Goal: Task Accomplishment & Management: Complete application form

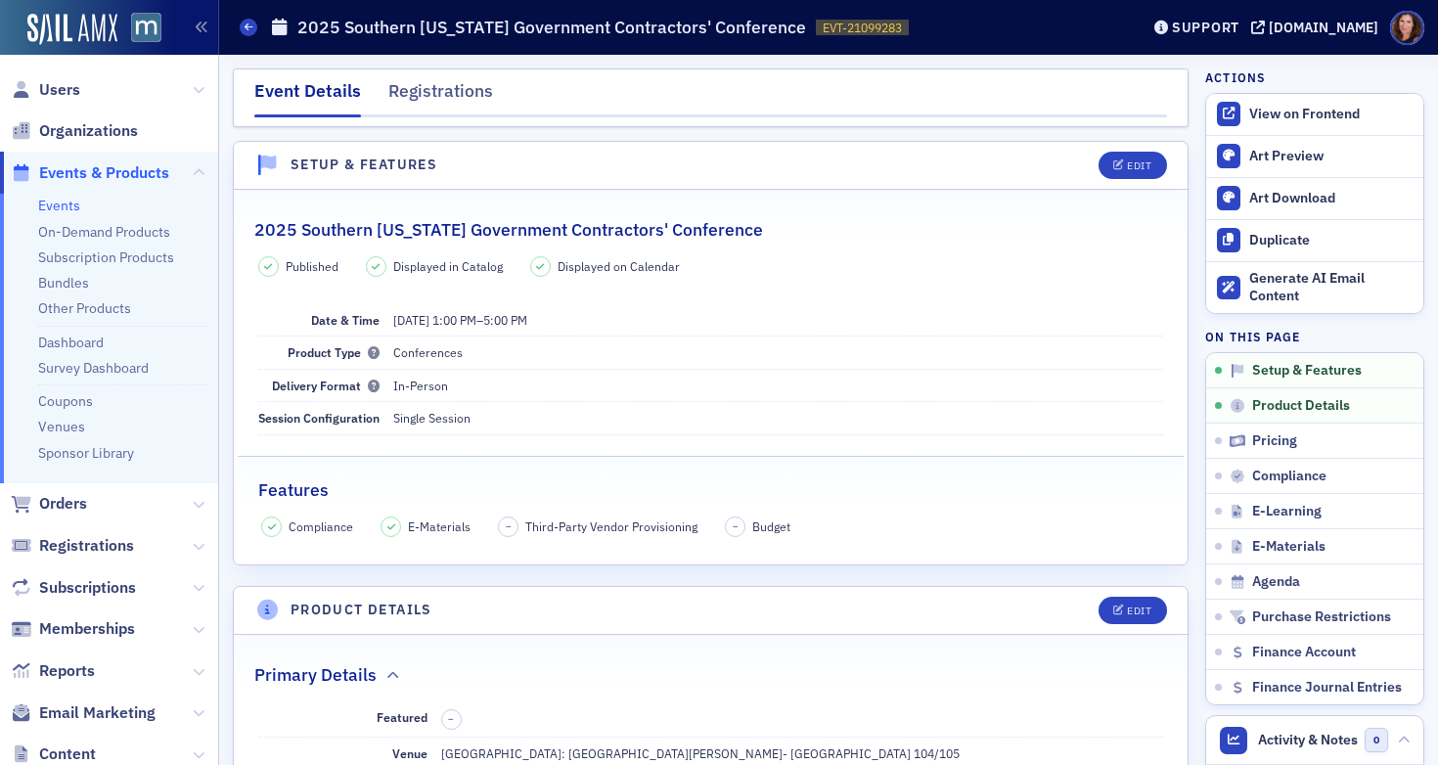
scroll to position [473, 0]
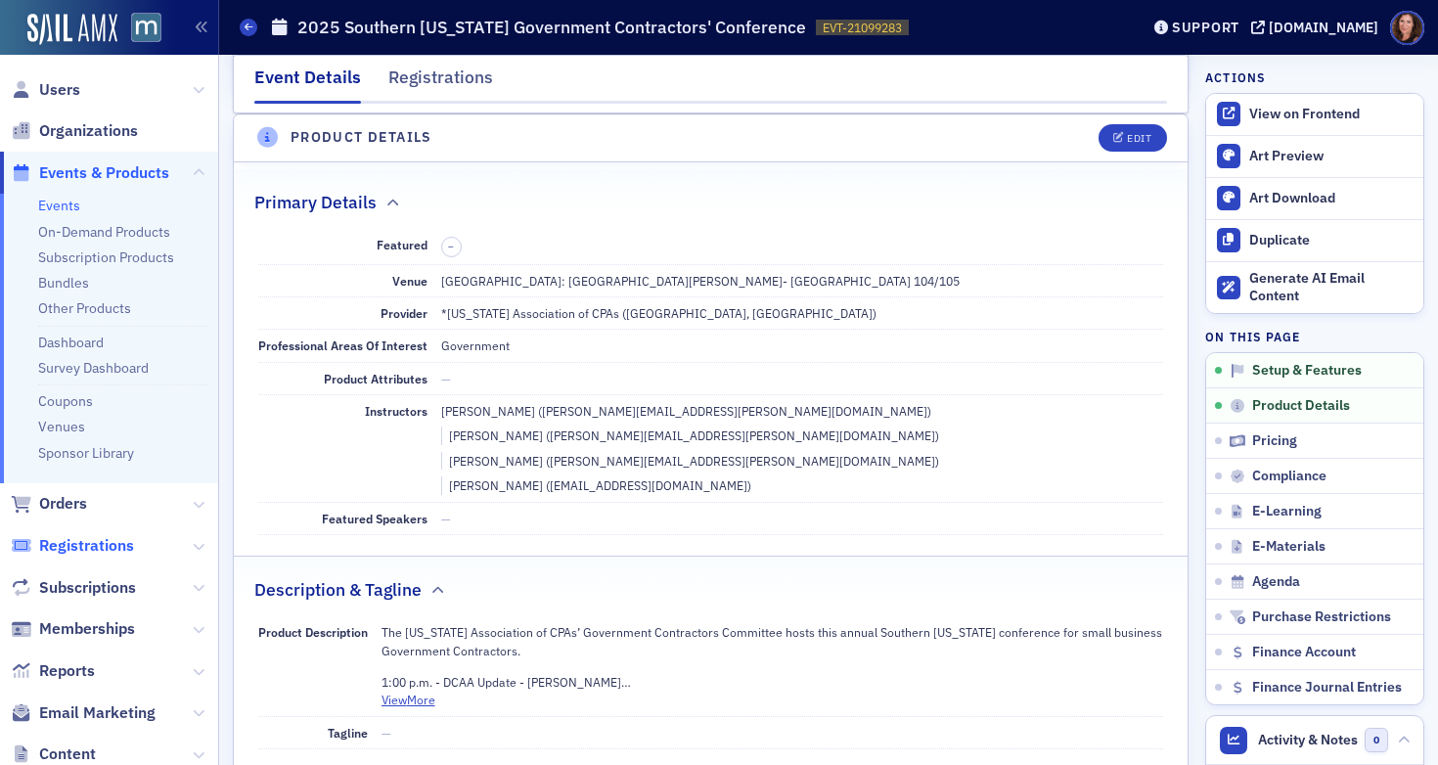
click at [105, 552] on span "Registrations" at bounding box center [86, 546] width 95 height 22
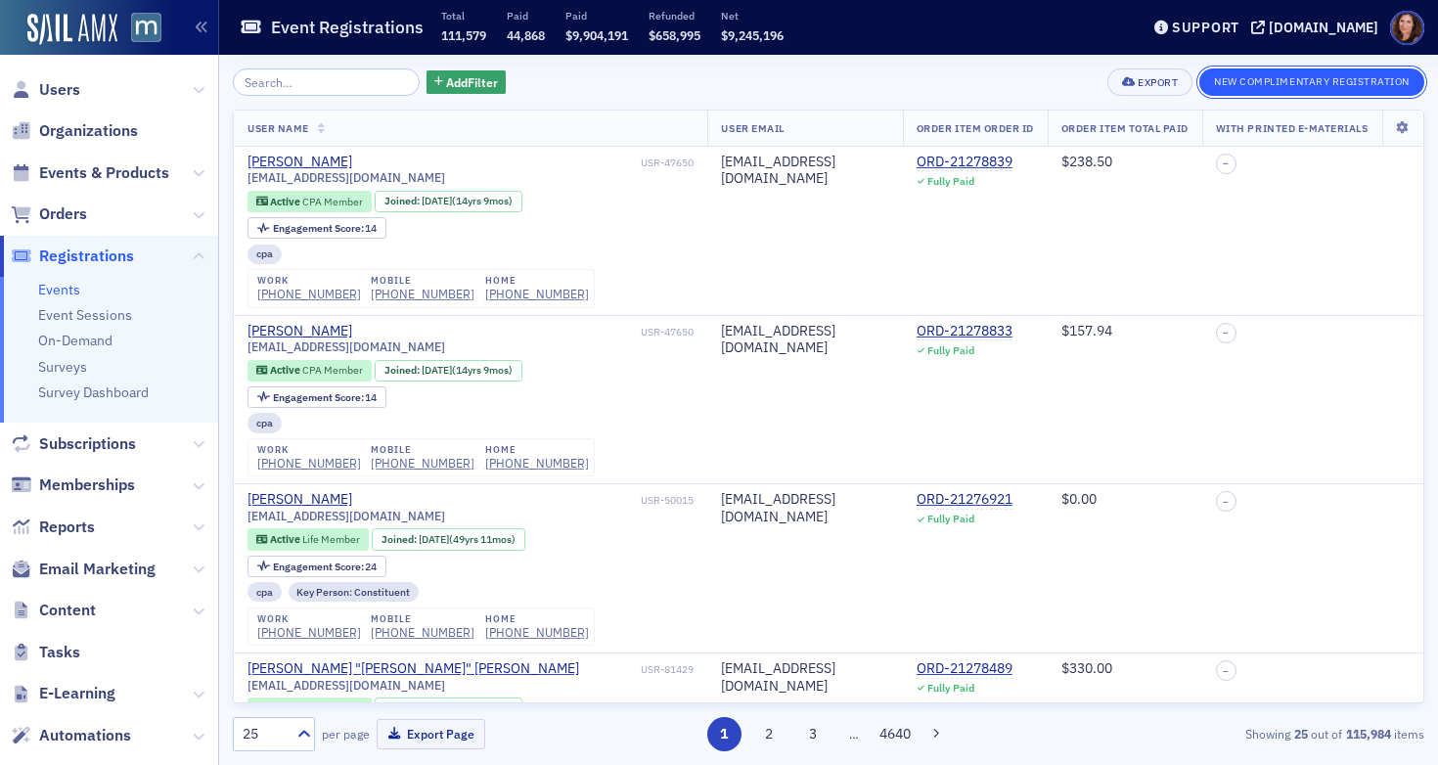
click at [1364, 87] on button "New Complimentary Registration" at bounding box center [1312, 81] width 225 height 27
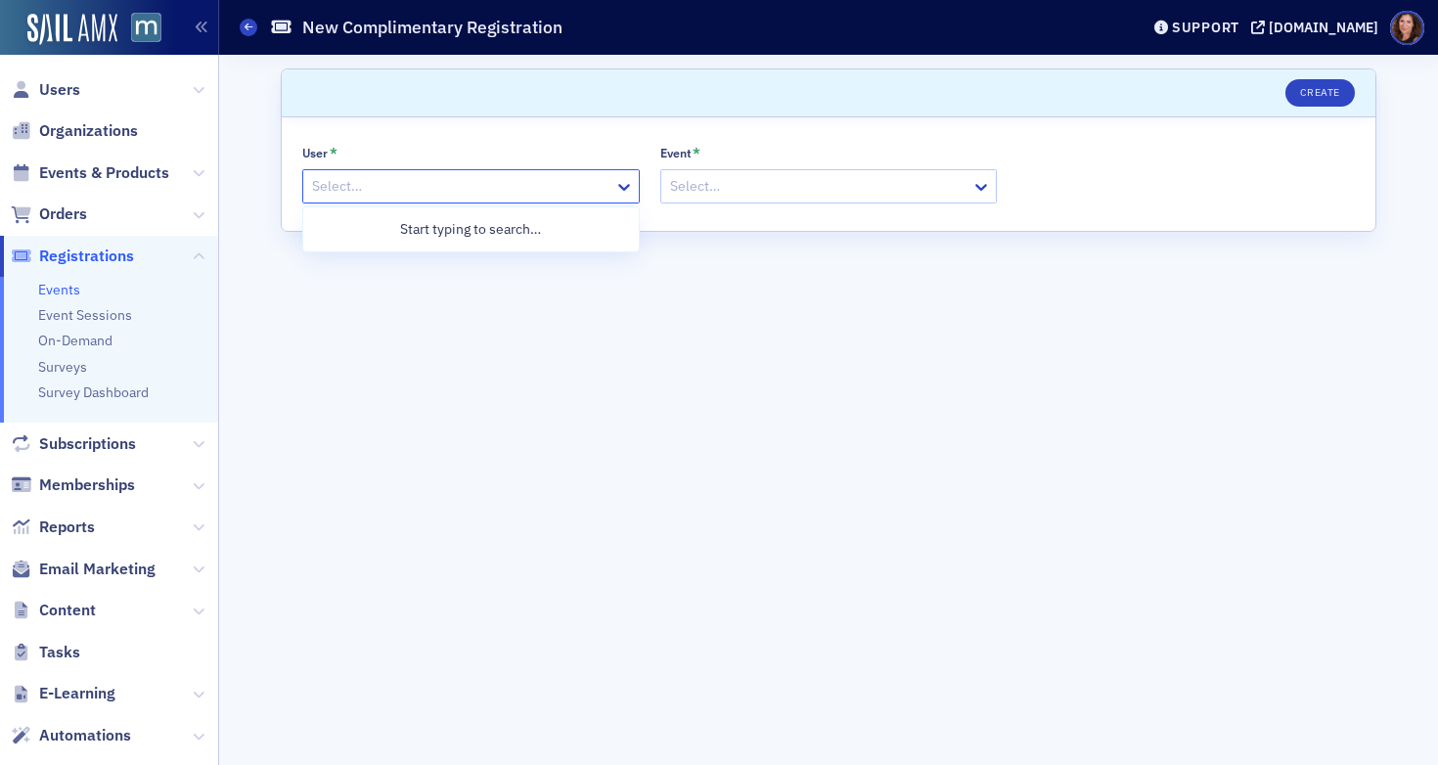
click at [542, 187] on div at bounding box center [461, 186] width 302 height 24
type input "c"
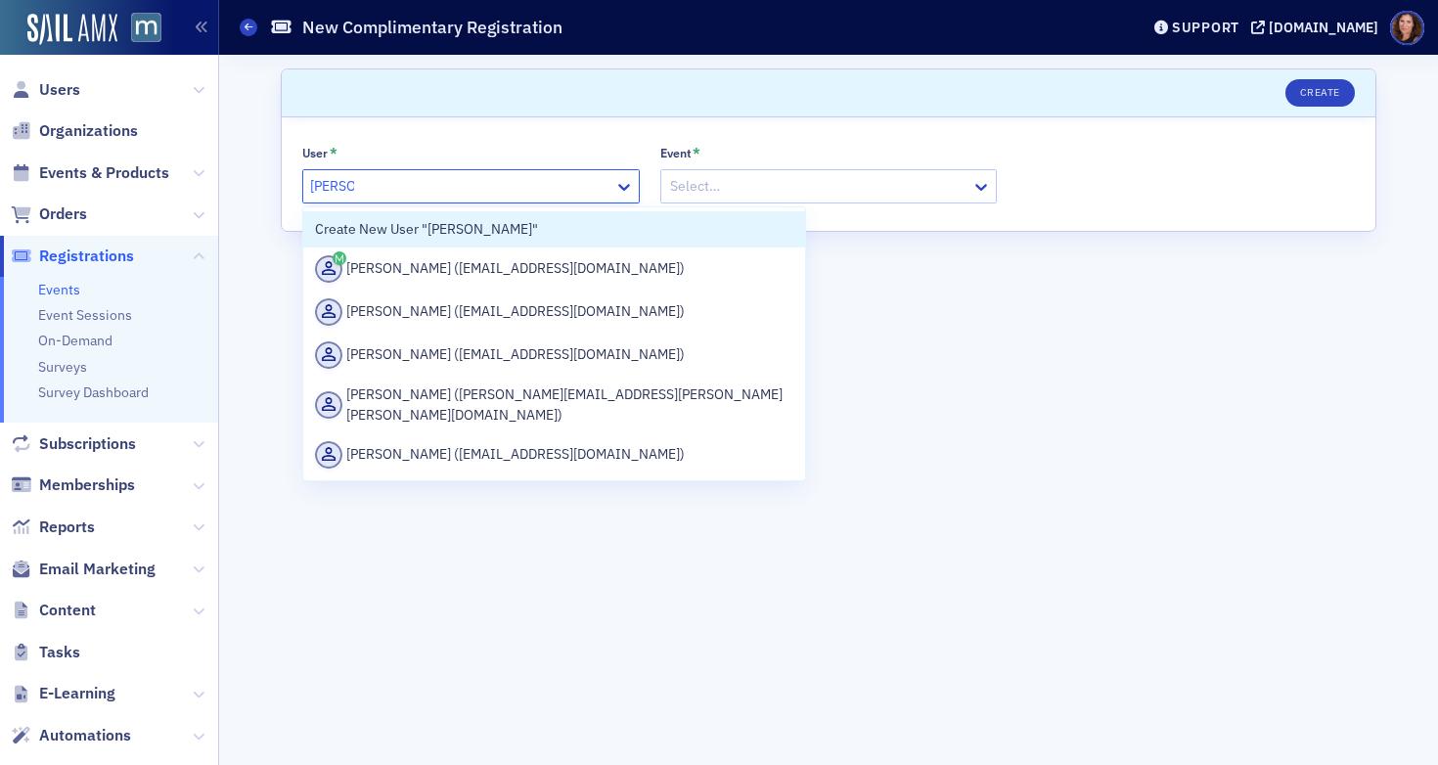
type input "[PERSON_NAME]"
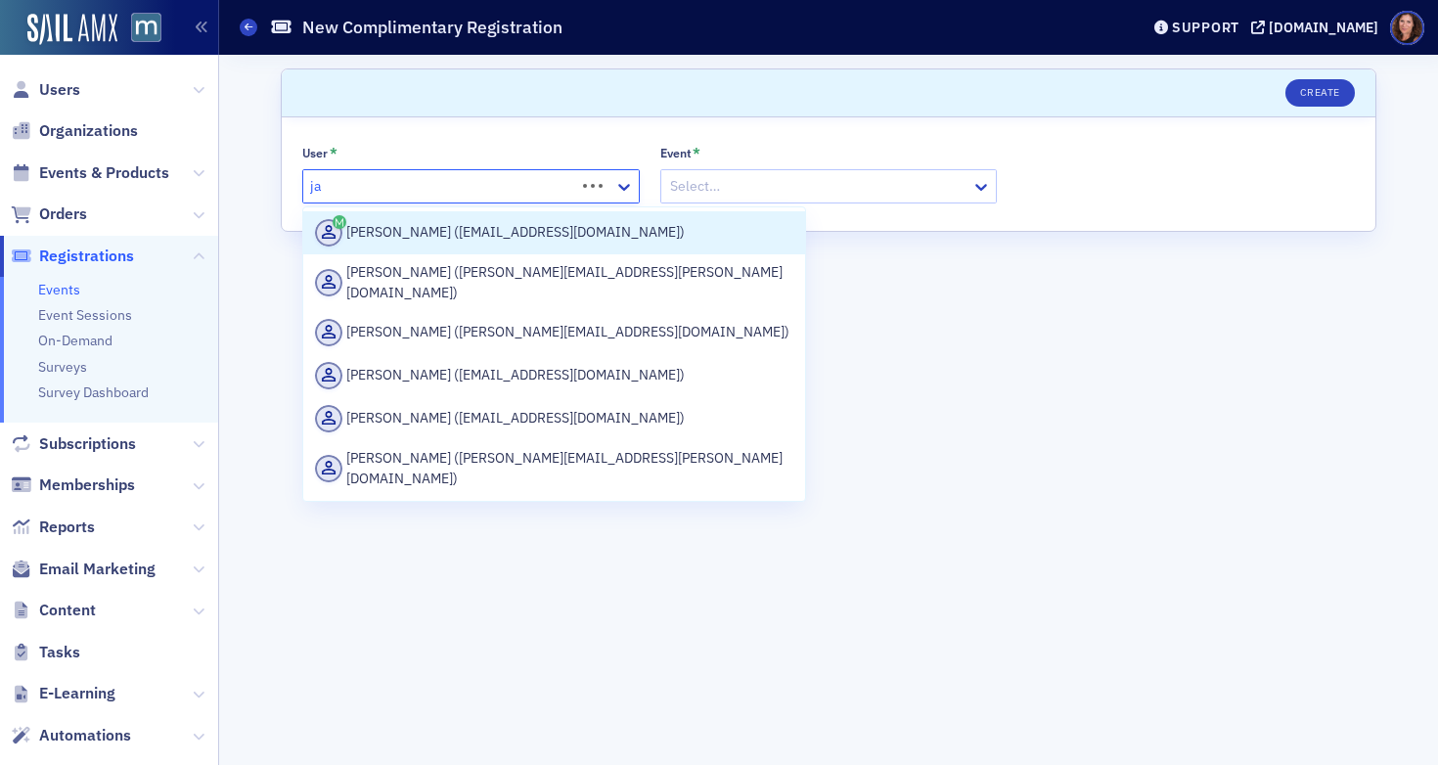
type input "j"
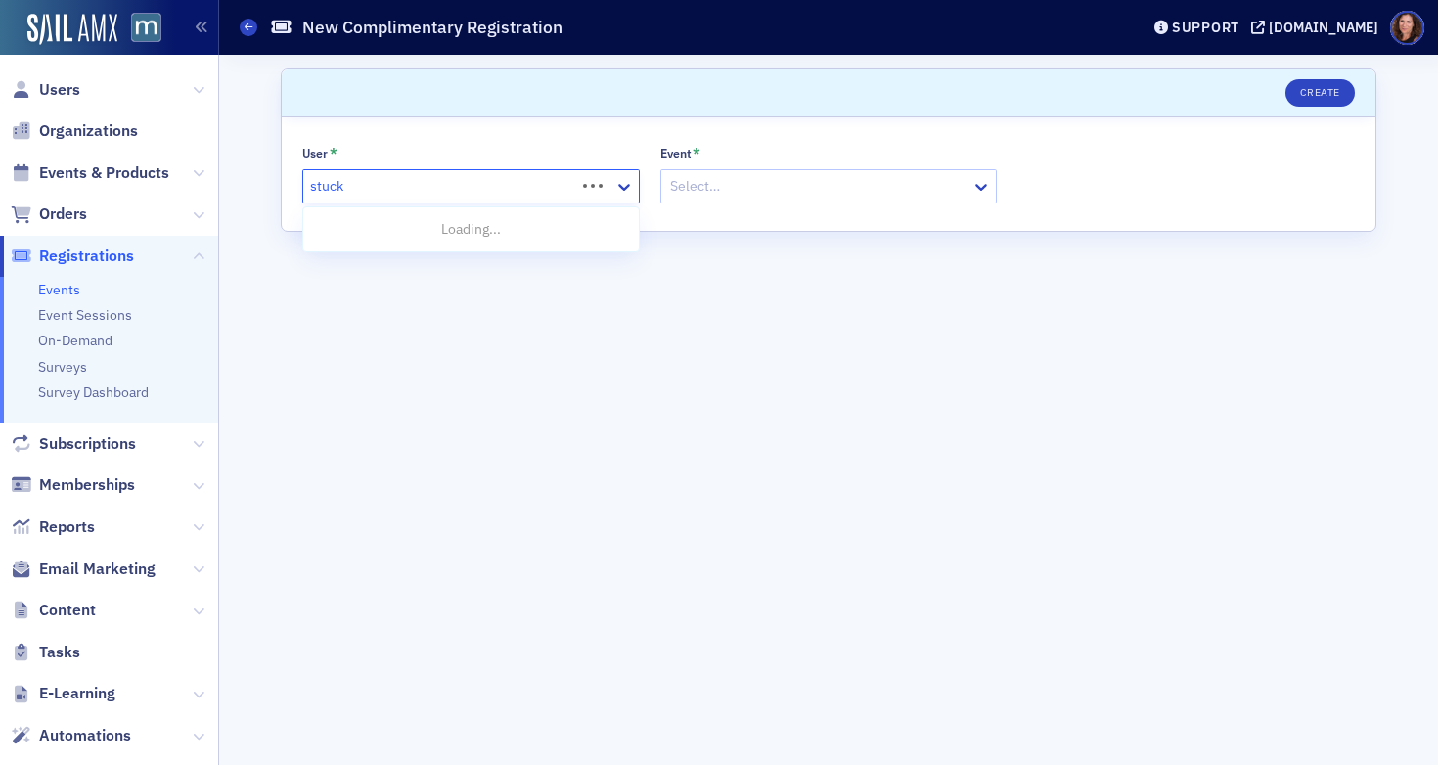
type input "[PERSON_NAME]"
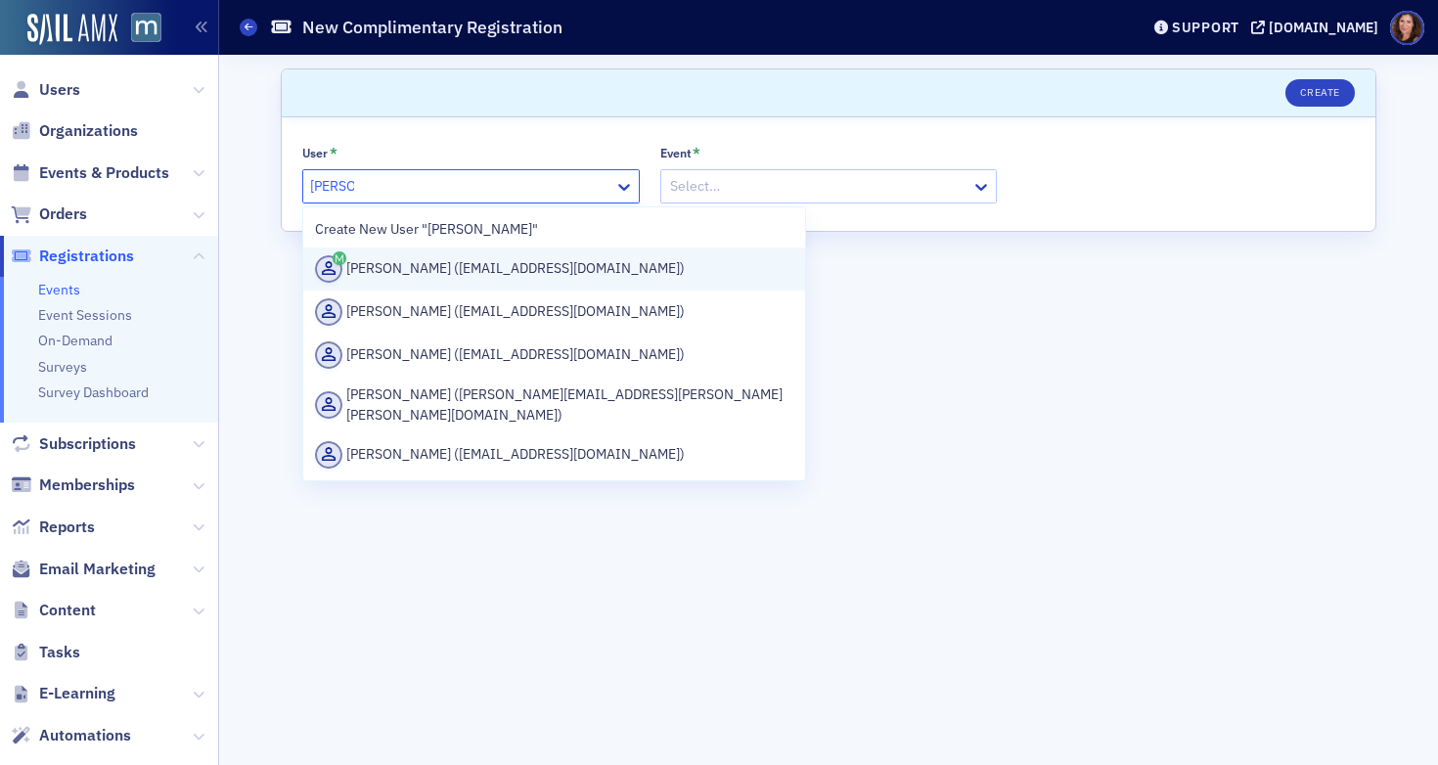
click at [634, 258] on div "[PERSON_NAME] ([EMAIL_ADDRESS][DOMAIN_NAME])" at bounding box center [554, 268] width 478 height 27
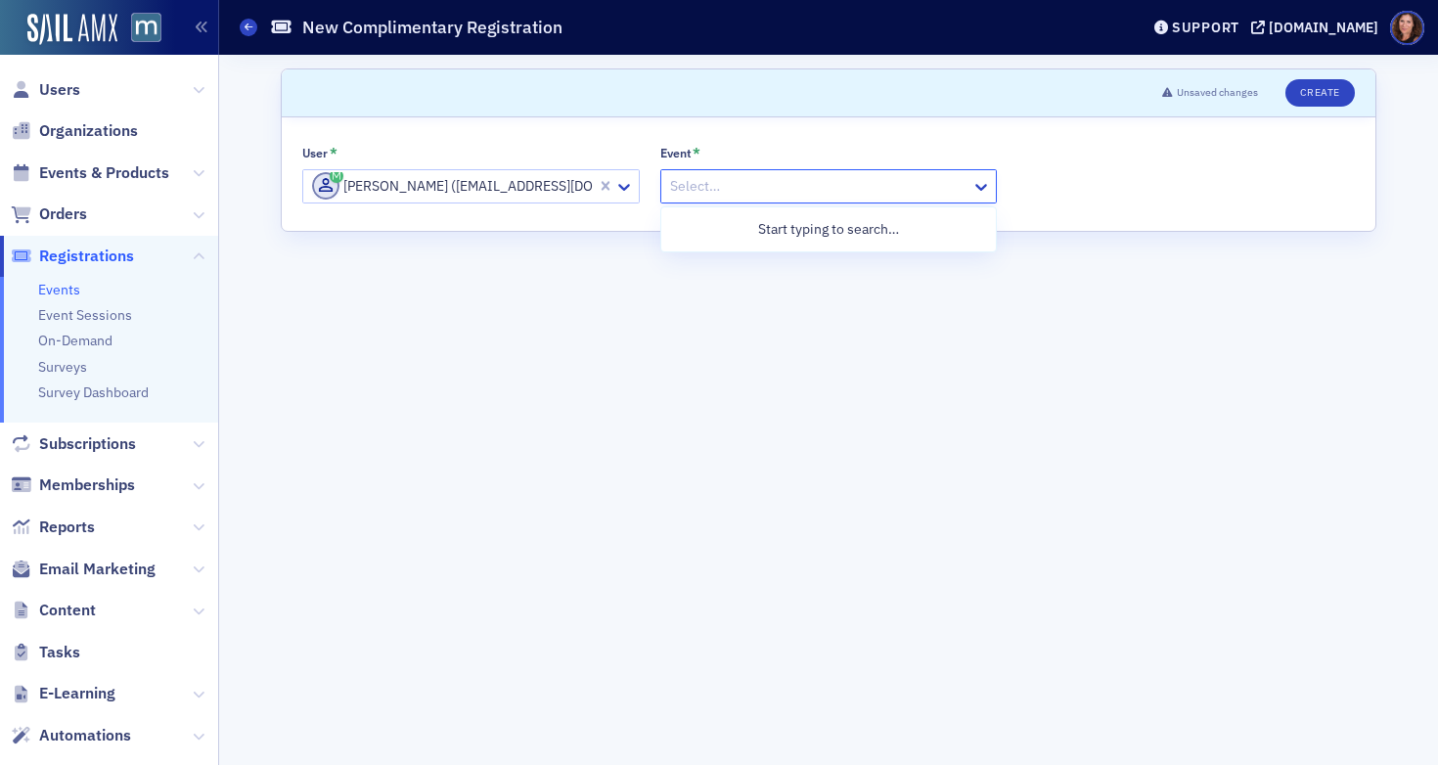
click at [741, 187] on div at bounding box center [819, 186] width 302 height 24
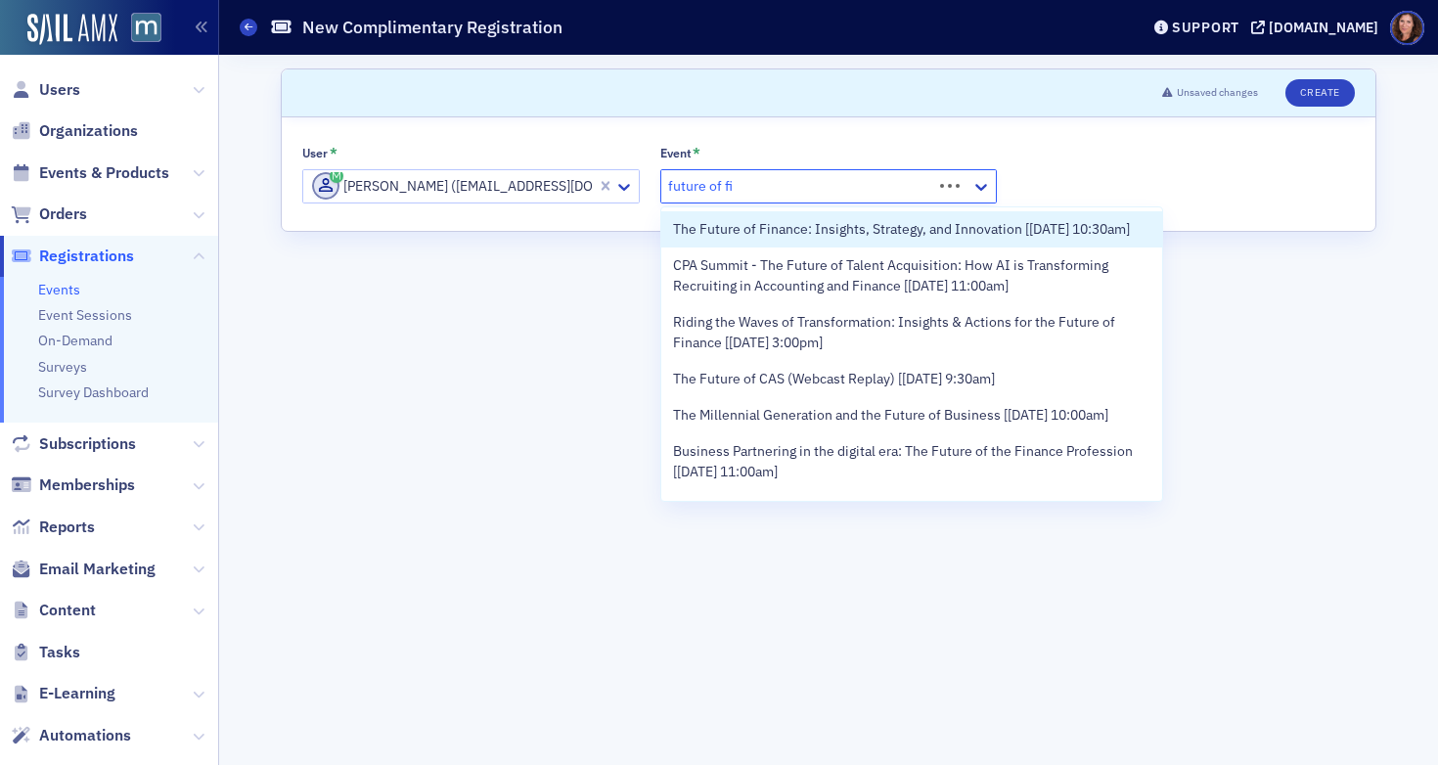
type input "future of fin"
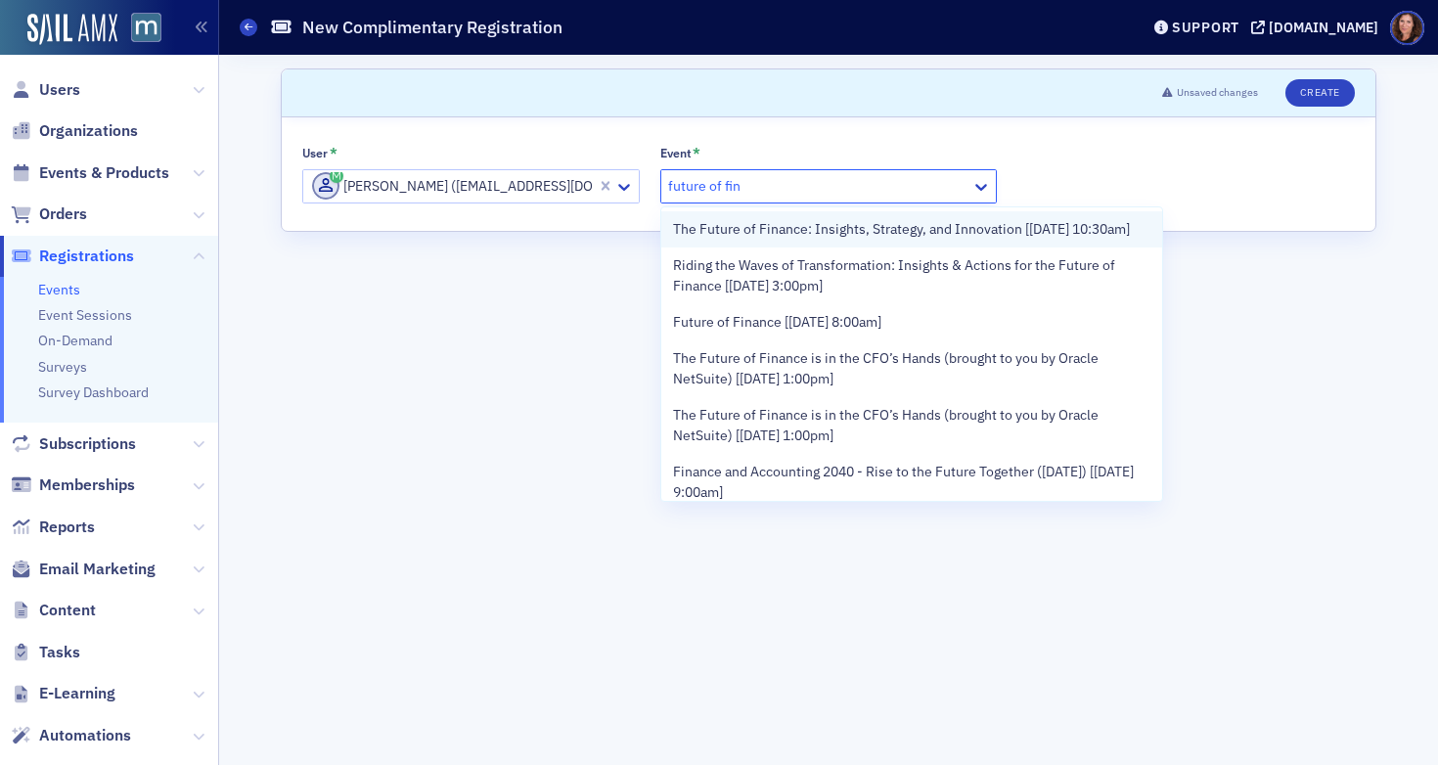
click at [812, 240] on span "The Future of Finance: Insights, Strategy, and Innovation [[DATE] 10:30am]" at bounding box center [901, 229] width 457 height 21
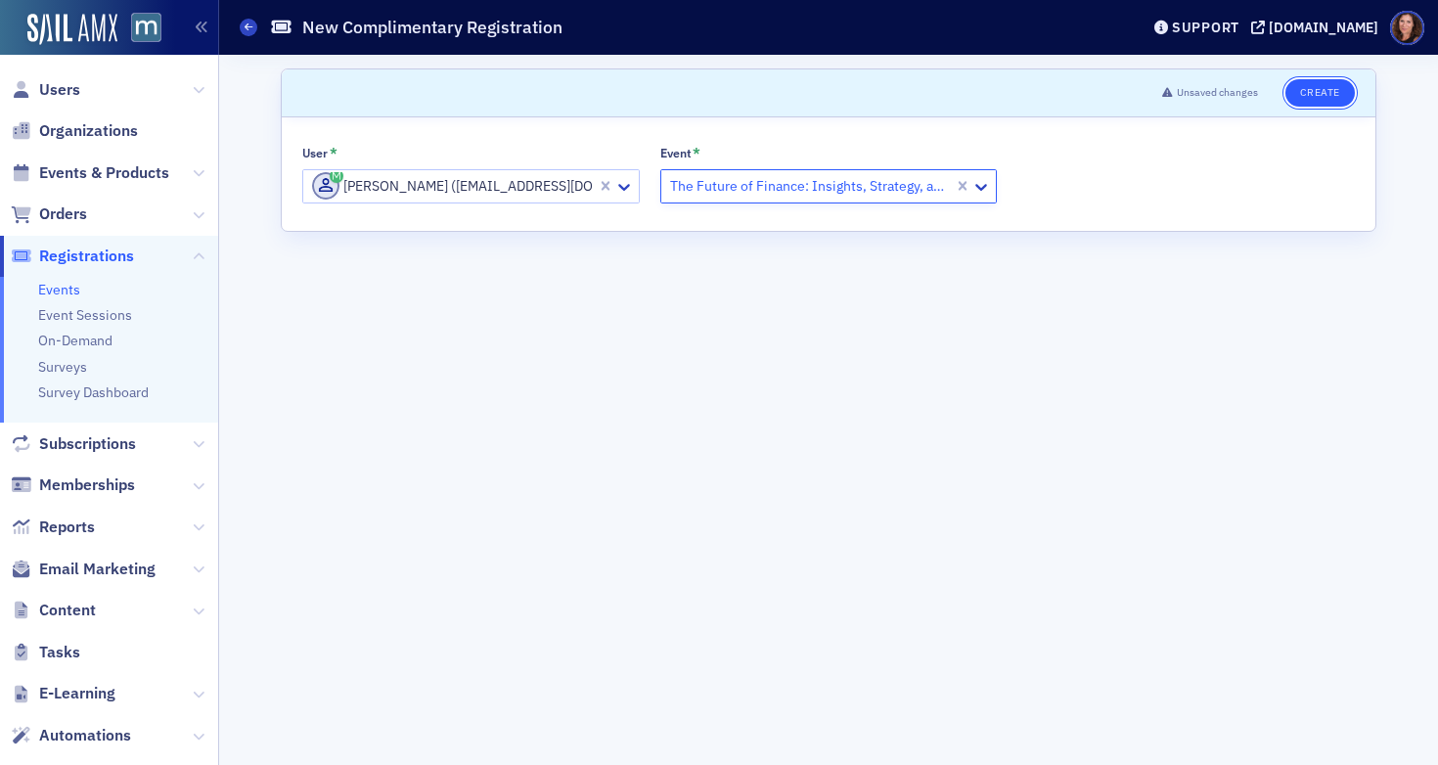
click at [1304, 94] on button "Create" at bounding box center [1320, 92] width 69 height 27
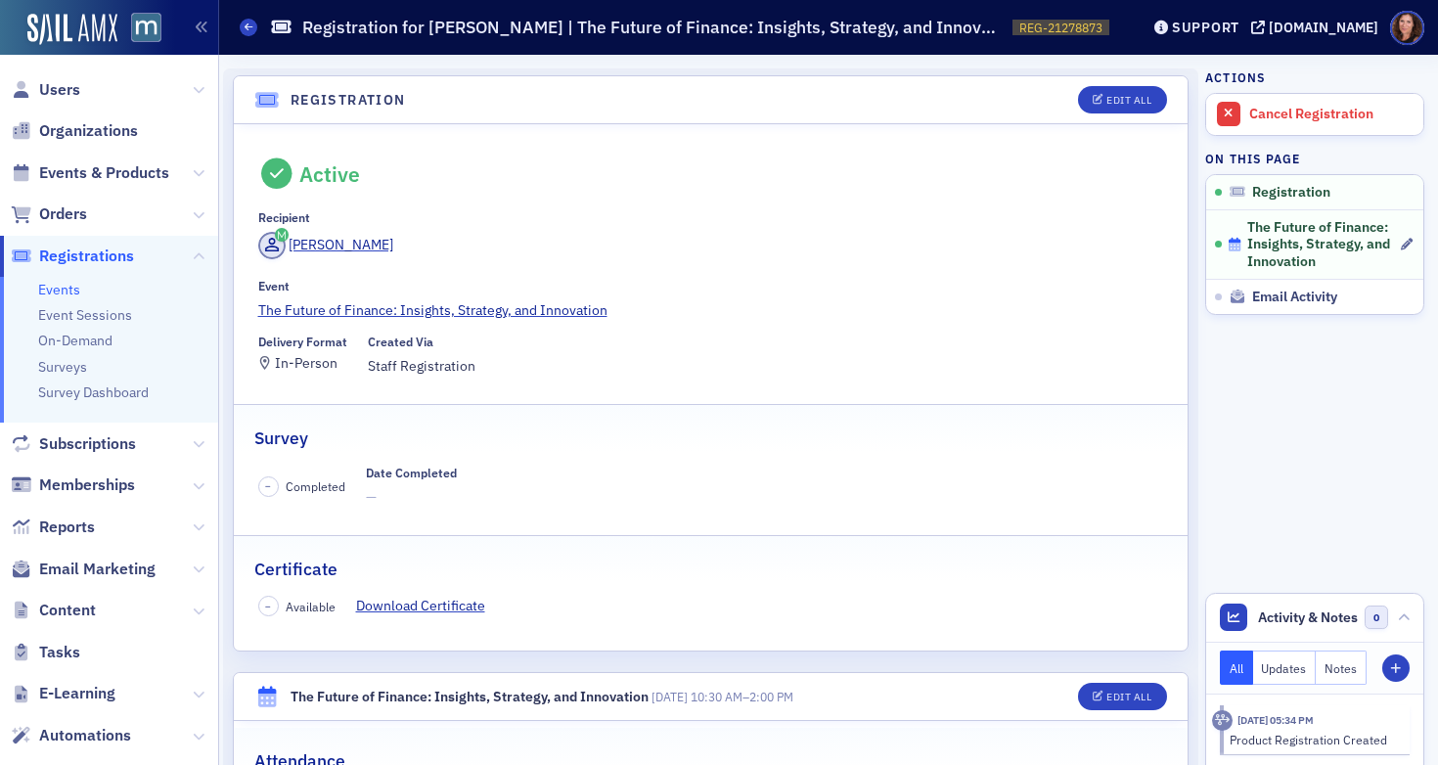
click at [1290, 255] on span "The Future of Finance: Insights, Strategy, and Innovation" at bounding box center [1323, 245] width 151 height 52
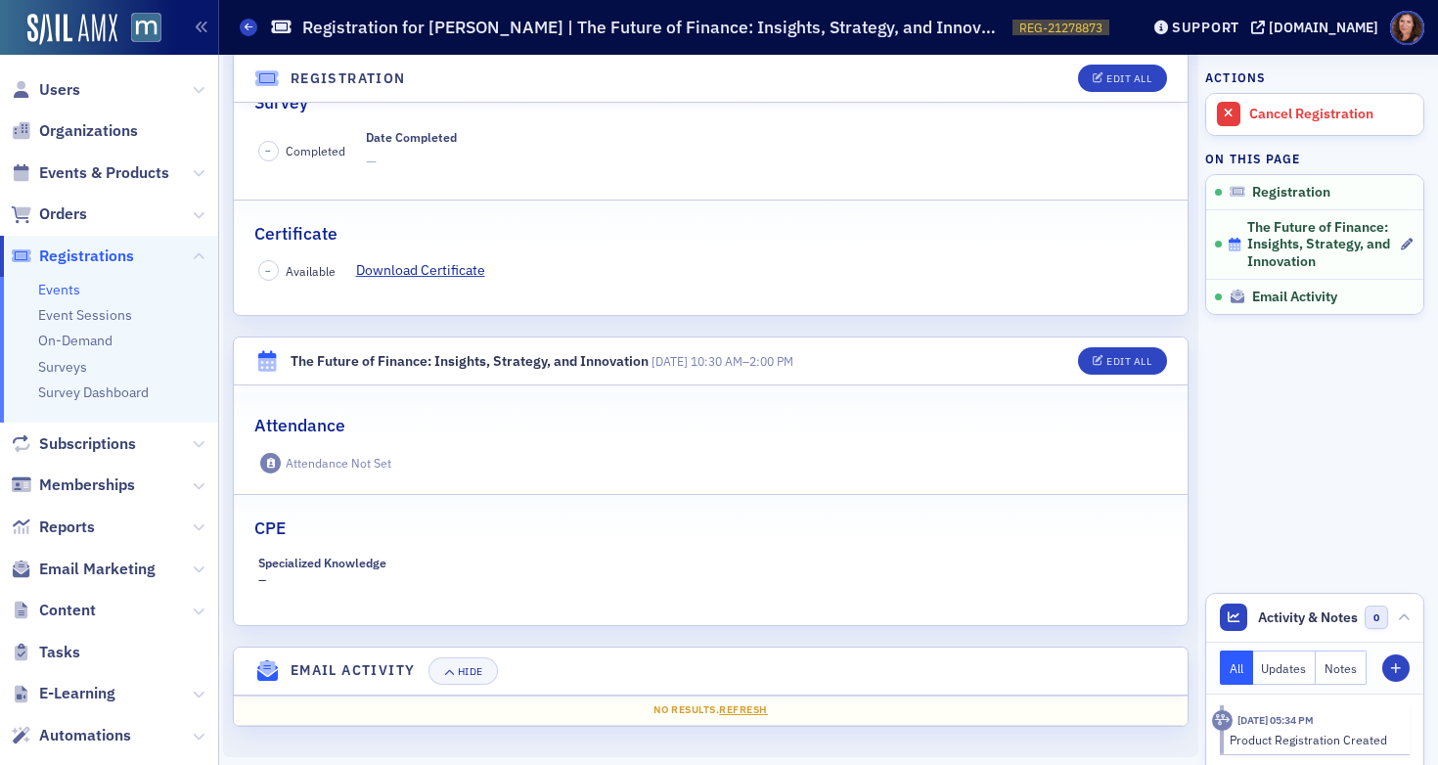
scroll to position [341, 0]
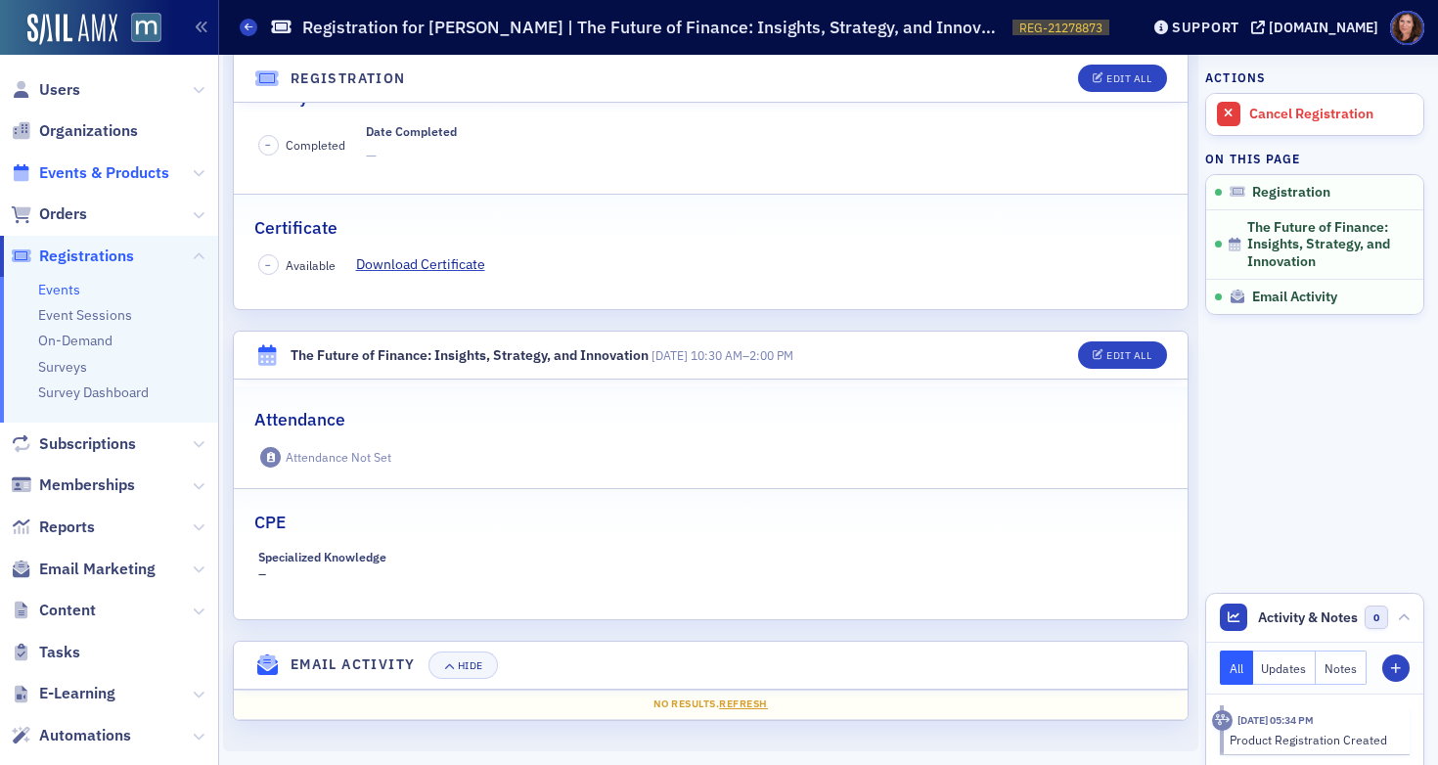
click at [87, 178] on span "Events & Products" at bounding box center [104, 173] width 130 height 22
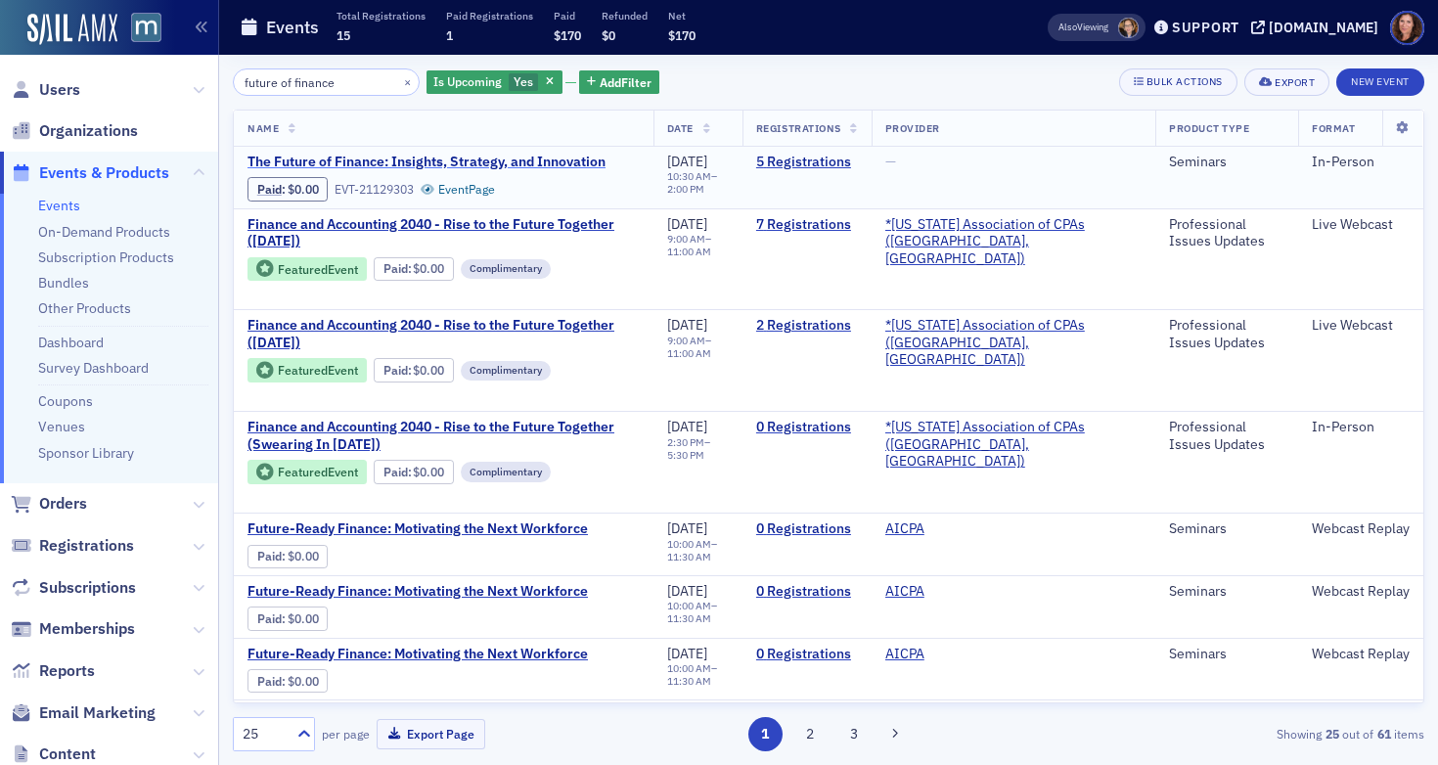
type input "future of finance"
click at [552, 158] on span "The Future of Finance: Insights, Strategy, and Innovation" at bounding box center [427, 163] width 358 height 18
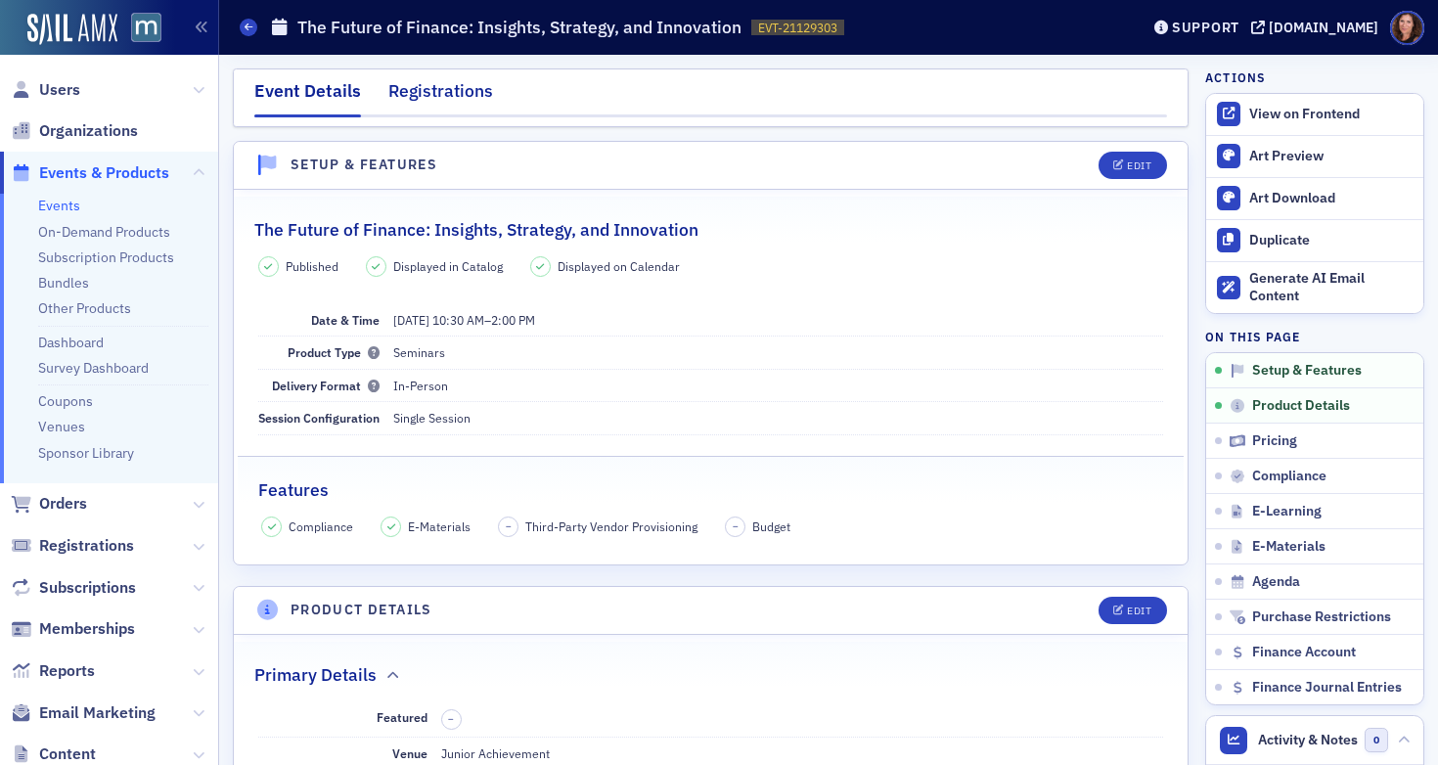
click at [426, 87] on div "Registrations" at bounding box center [440, 96] width 105 height 36
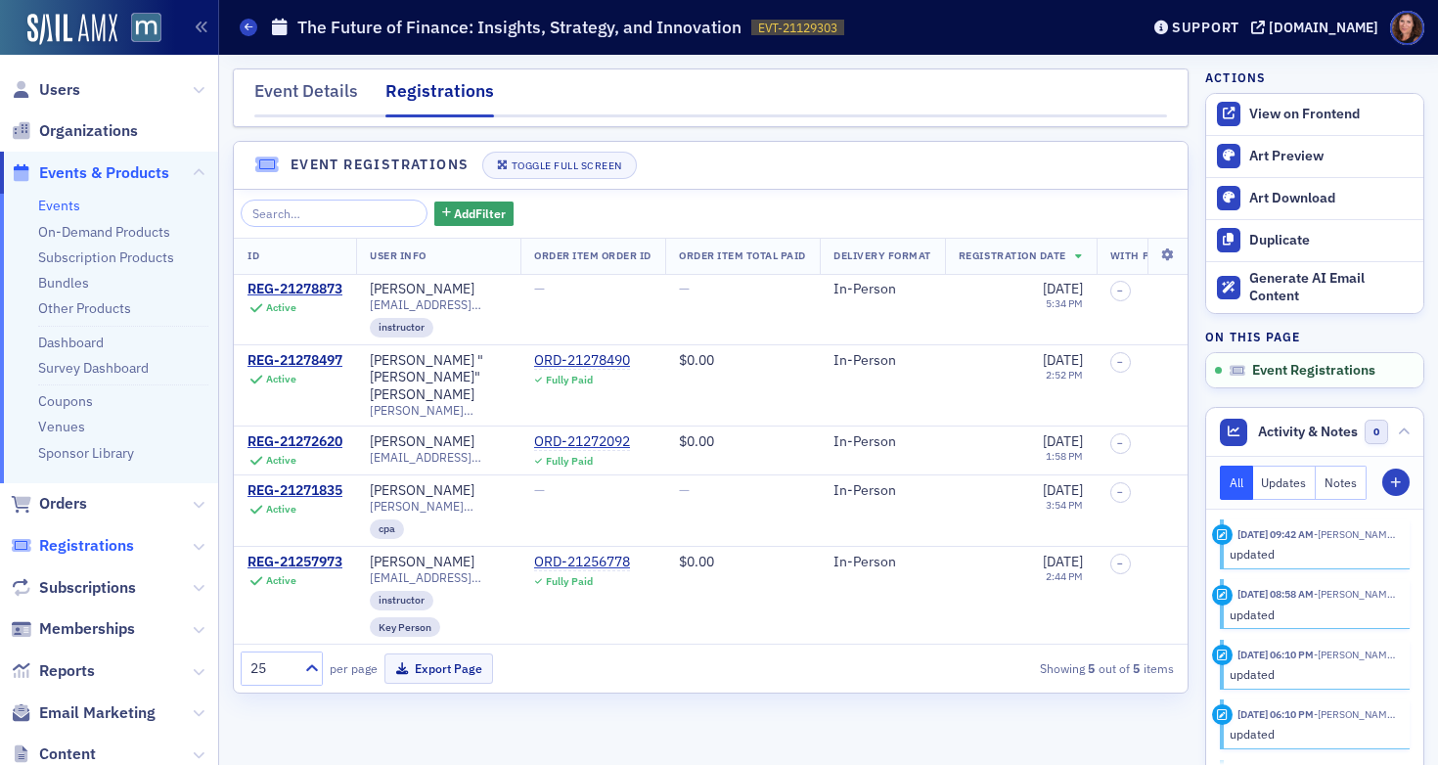
click at [90, 552] on span "Registrations" at bounding box center [86, 546] width 95 height 22
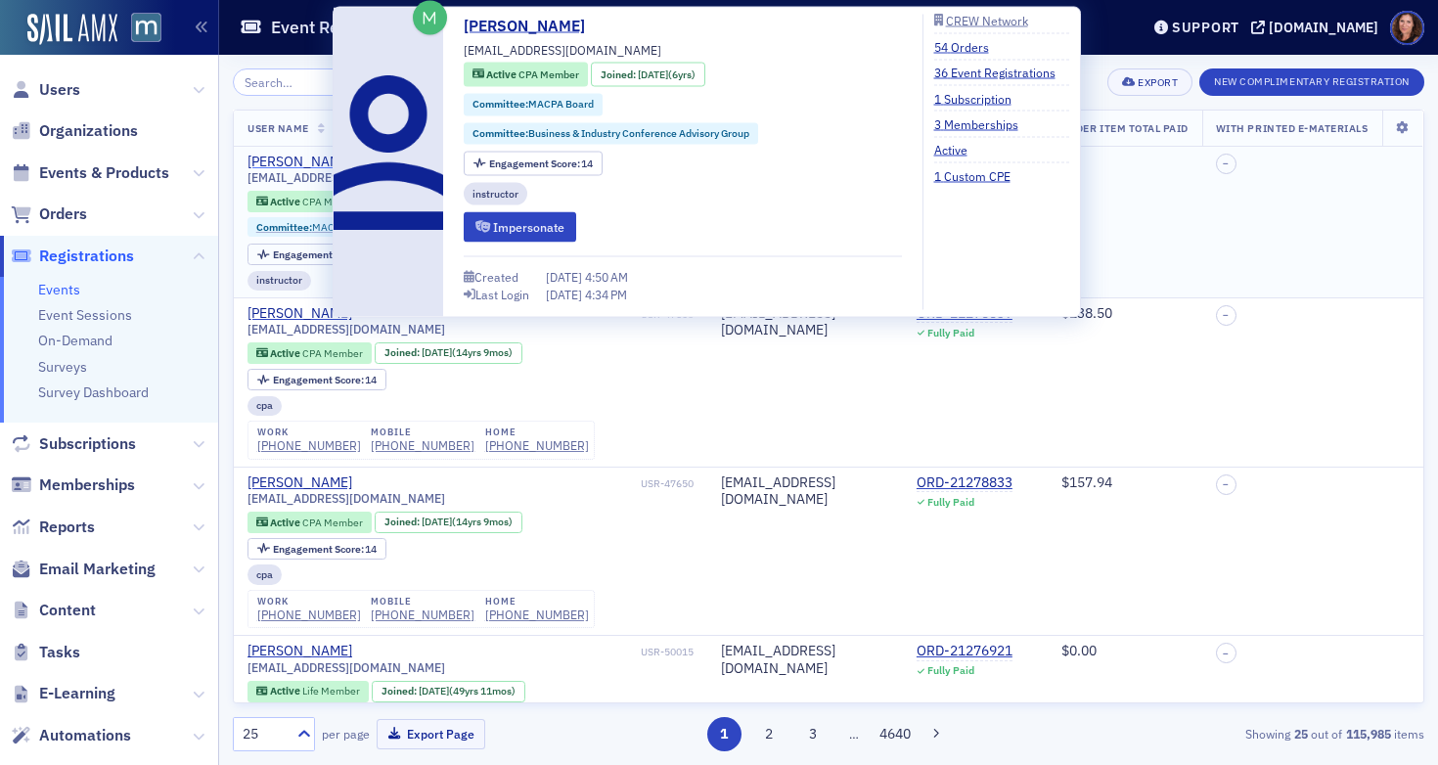
click at [313, 162] on div "[PERSON_NAME]" at bounding box center [300, 163] width 105 height 18
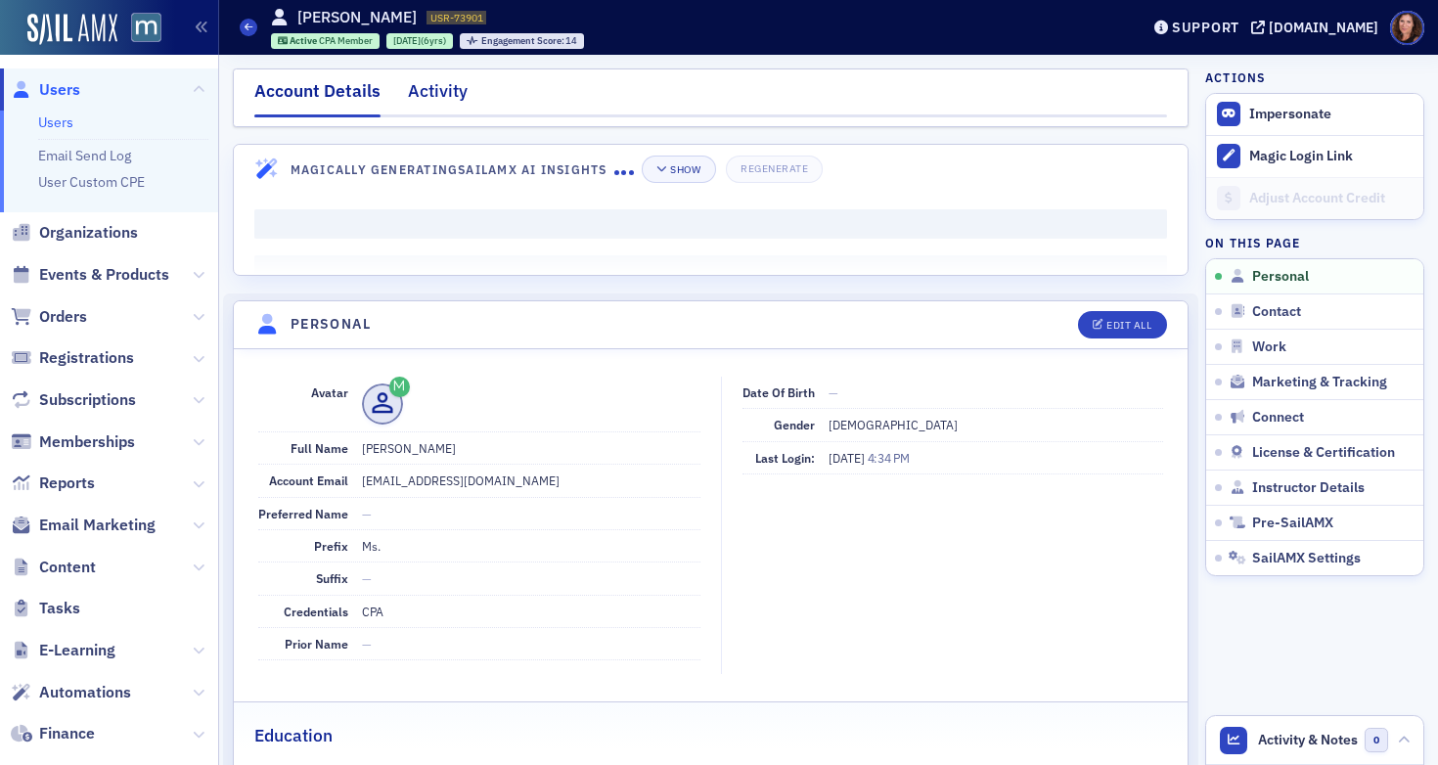
click at [436, 83] on div "Activity" at bounding box center [438, 96] width 60 height 36
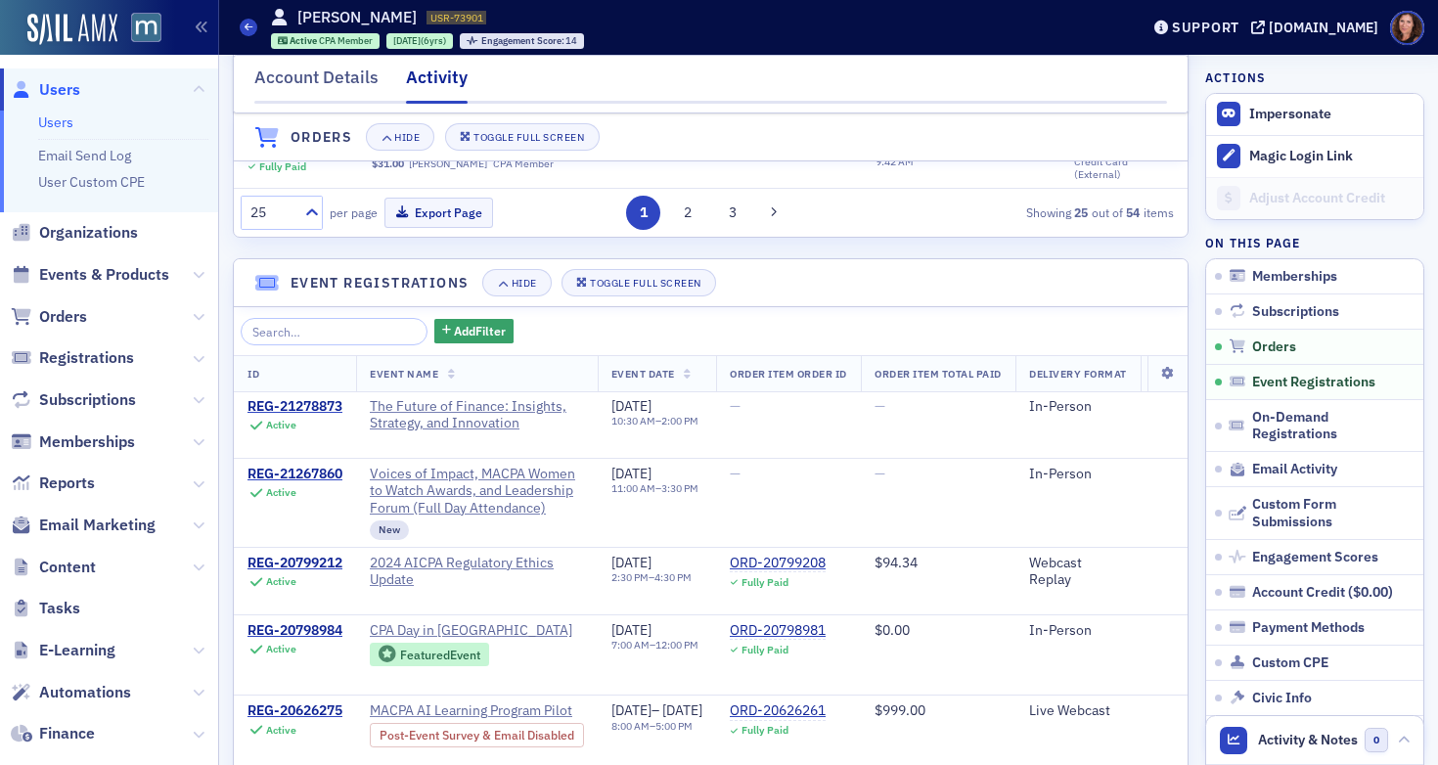
scroll to position [1223, 0]
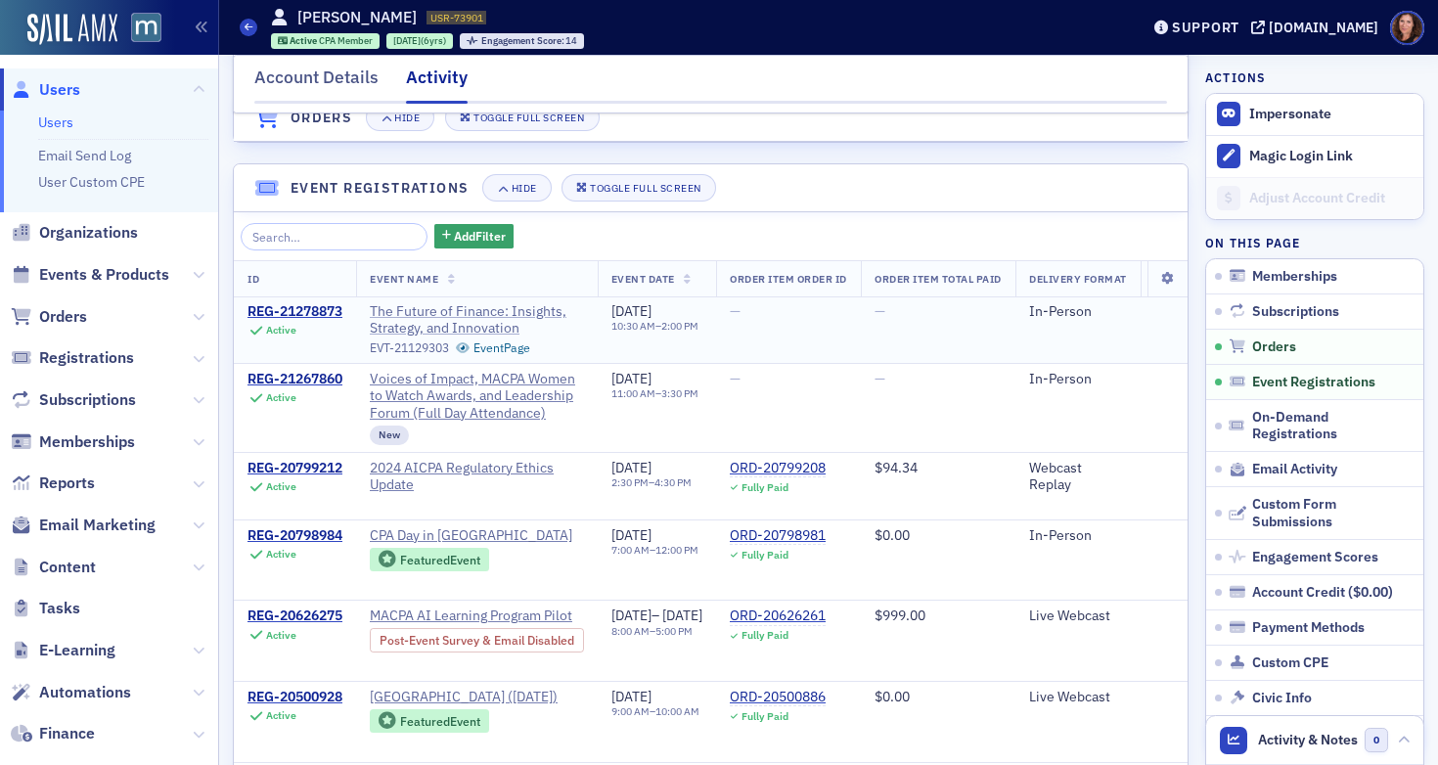
click at [454, 338] on span "The Future of Finance: Insights, Strategy, and Innovation" at bounding box center [477, 320] width 214 height 34
